Goal: Information Seeking & Learning: Learn about a topic

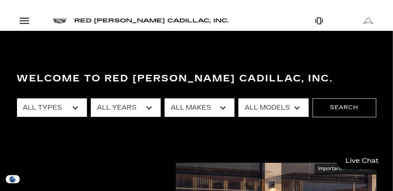
click at [0, 0] on link "Show New" at bounding box center [0, 0] width 0 height 0
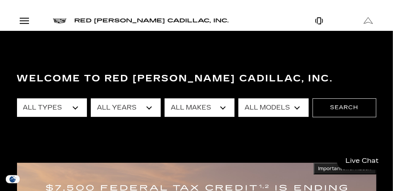
click at [0, 0] on link "OPTIQ" at bounding box center [0, 0] width 0 height 0
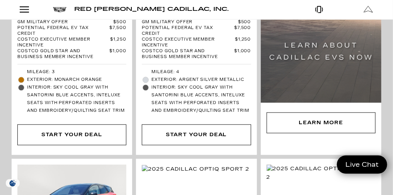
scroll to position [1387, 0]
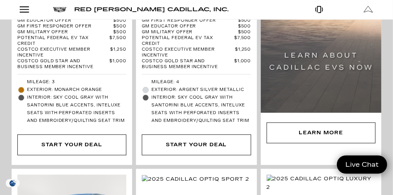
click at [0, 0] on link "Show New" at bounding box center [0, 0] width 0 height 0
click at [0, 0] on link "LYRIQ" at bounding box center [0, 0] width 0 height 0
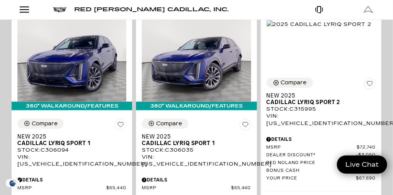
scroll to position [140, 0]
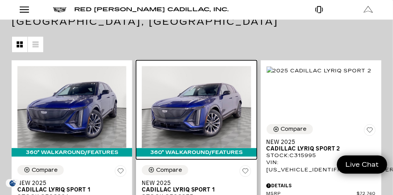
click at [251, 92] on img at bounding box center [196, 107] width 109 height 82
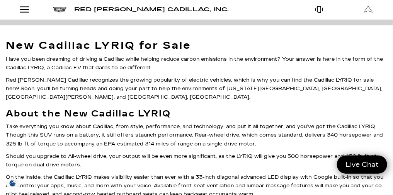
scroll to position [3265, 0]
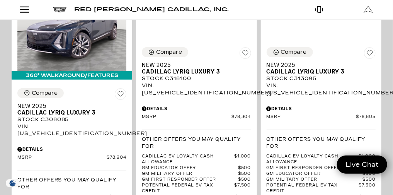
scroll to position [165, 0]
